Goal: Check status: Check status

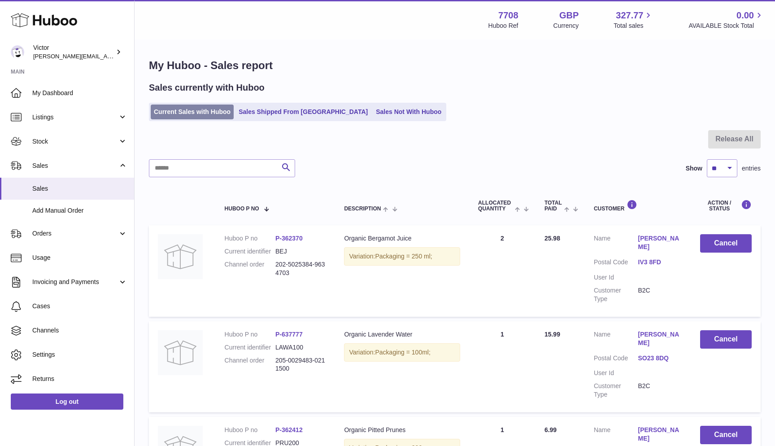
click at [191, 115] on link "Current Sales with Huboo" at bounding box center [192, 111] width 83 height 15
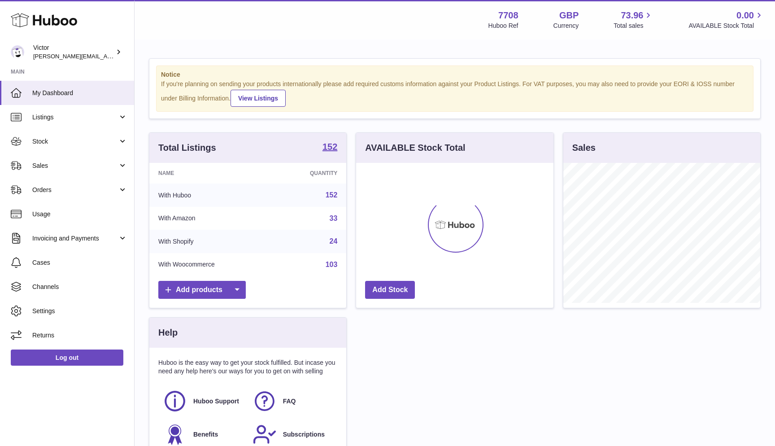
scroll to position [140, 197]
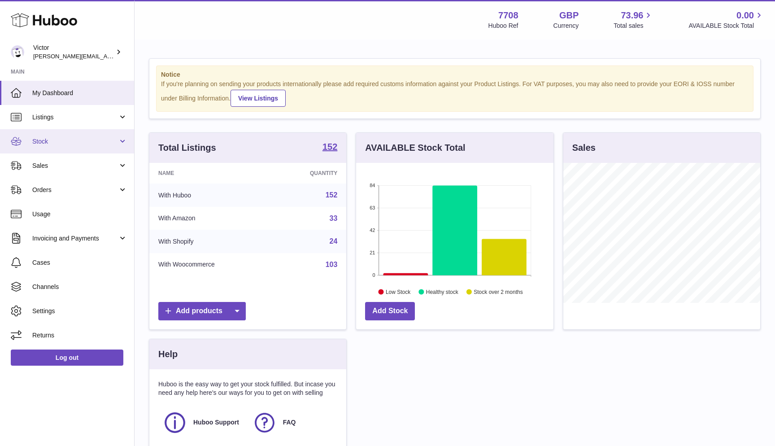
click at [85, 142] on span "Stock" at bounding box center [75, 141] width 86 height 9
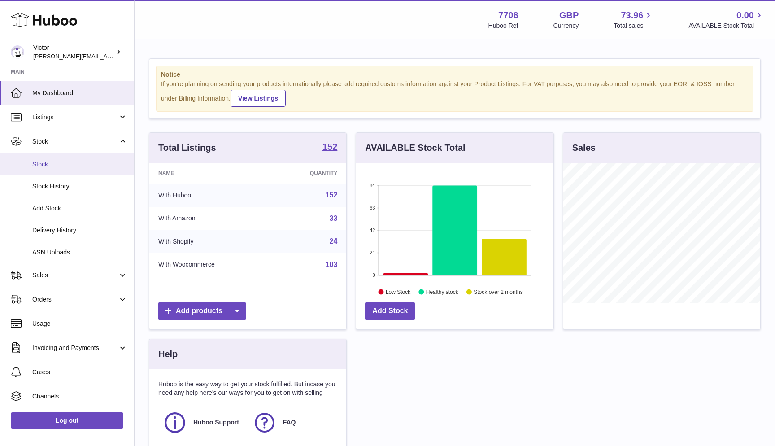
click at [78, 160] on span "Stock" at bounding box center [79, 164] width 95 height 9
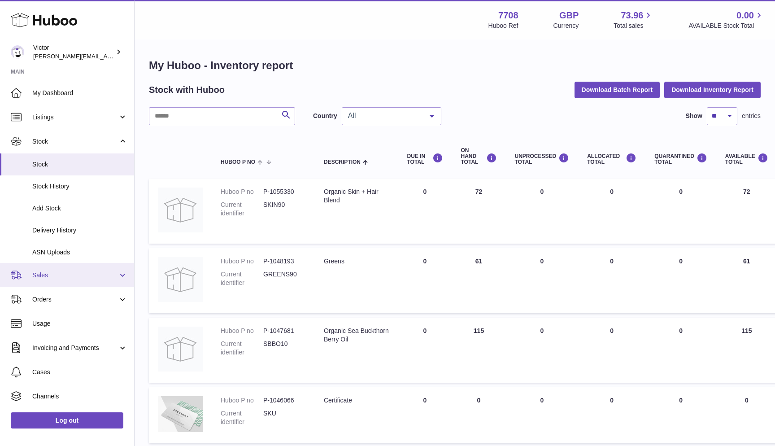
click at [47, 278] on link "Sales" at bounding box center [67, 275] width 134 height 24
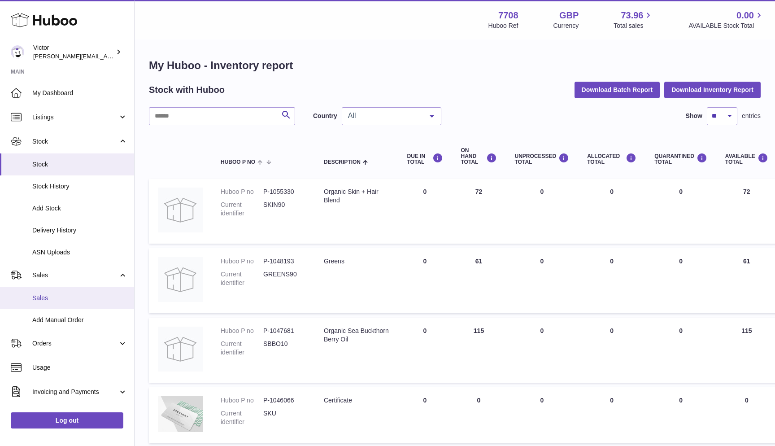
click at [47, 295] on span "Sales" at bounding box center [79, 298] width 95 height 9
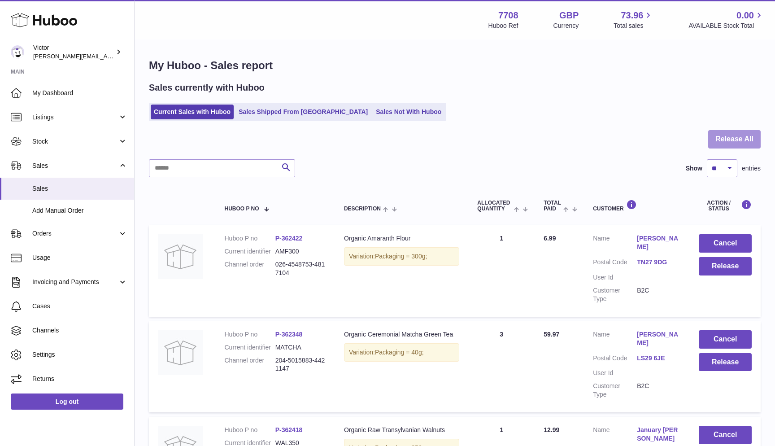
click at [742, 142] on button "Release All" at bounding box center [734, 139] width 52 height 18
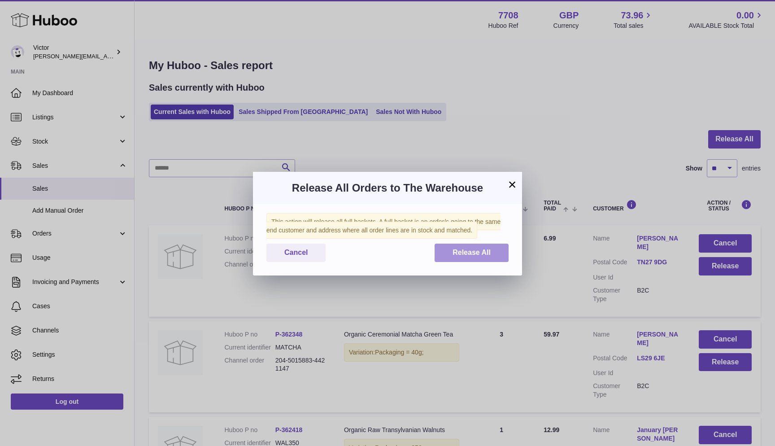
click at [438, 248] on button "Release All" at bounding box center [471, 252] width 74 height 18
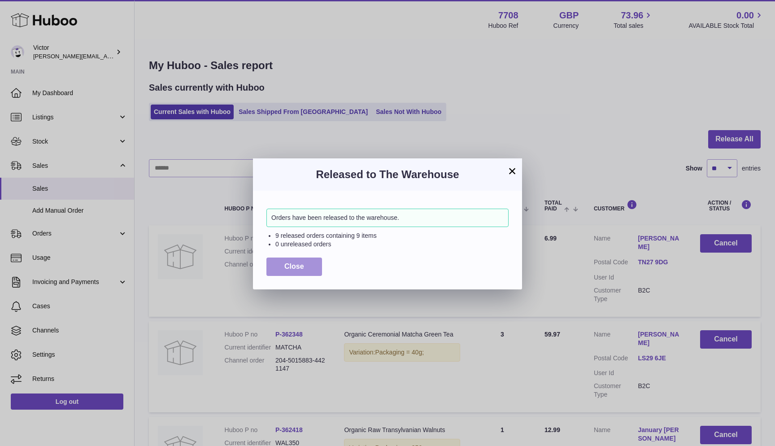
click at [285, 267] on span "Close" at bounding box center [294, 266] width 20 height 8
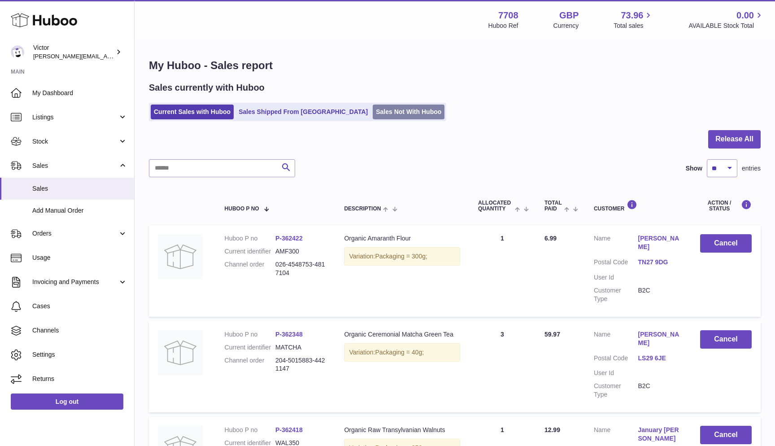
click at [373, 114] on link "Sales Not With Huboo" at bounding box center [409, 111] width 72 height 15
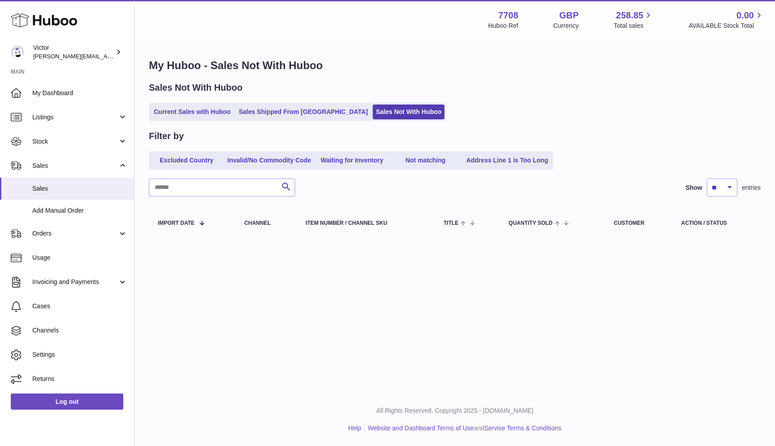
click at [149, 109] on ul "Current Sales with Huboo Sales Shipped From [GEOGRAPHIC_DATA] Sales Not With Hu…" at bounding box center [297, 112] width 297 height 18
click at [155, 113] on link "Current Sales with Huboo" at bounding box center [192, 111] width 83 height 15
